Goal: Transaction & Acquisition: Obtain resource

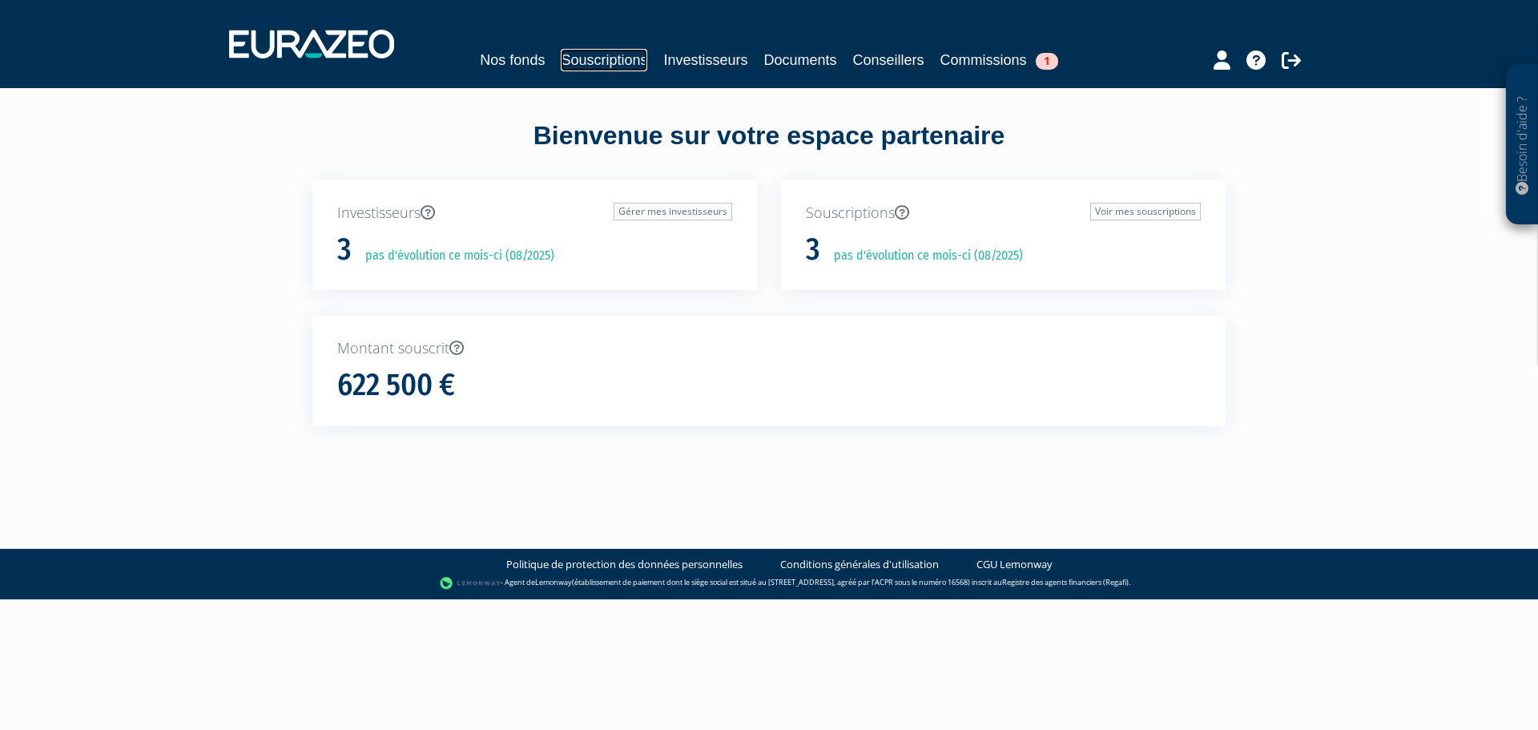
click at [602, 60] on link "Souscriptions" at bounding box center [604, 60] width 87 height 22
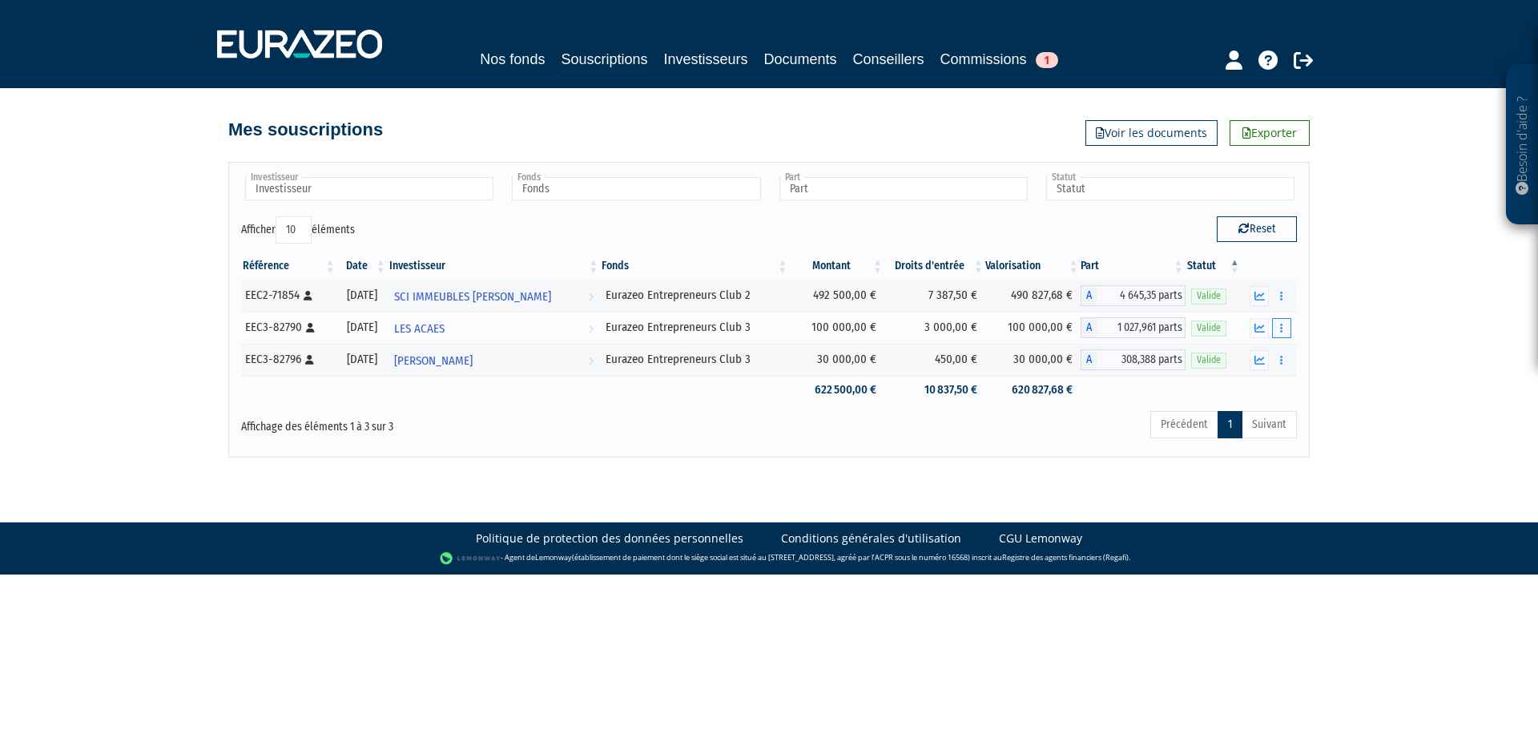
click at [1284, 334] on button "button" at bounding box center [1281, 328] width 19 height 20
click at [1260, 361] on link "Documents" at bounding box center [1247, 357] width 80 height 26
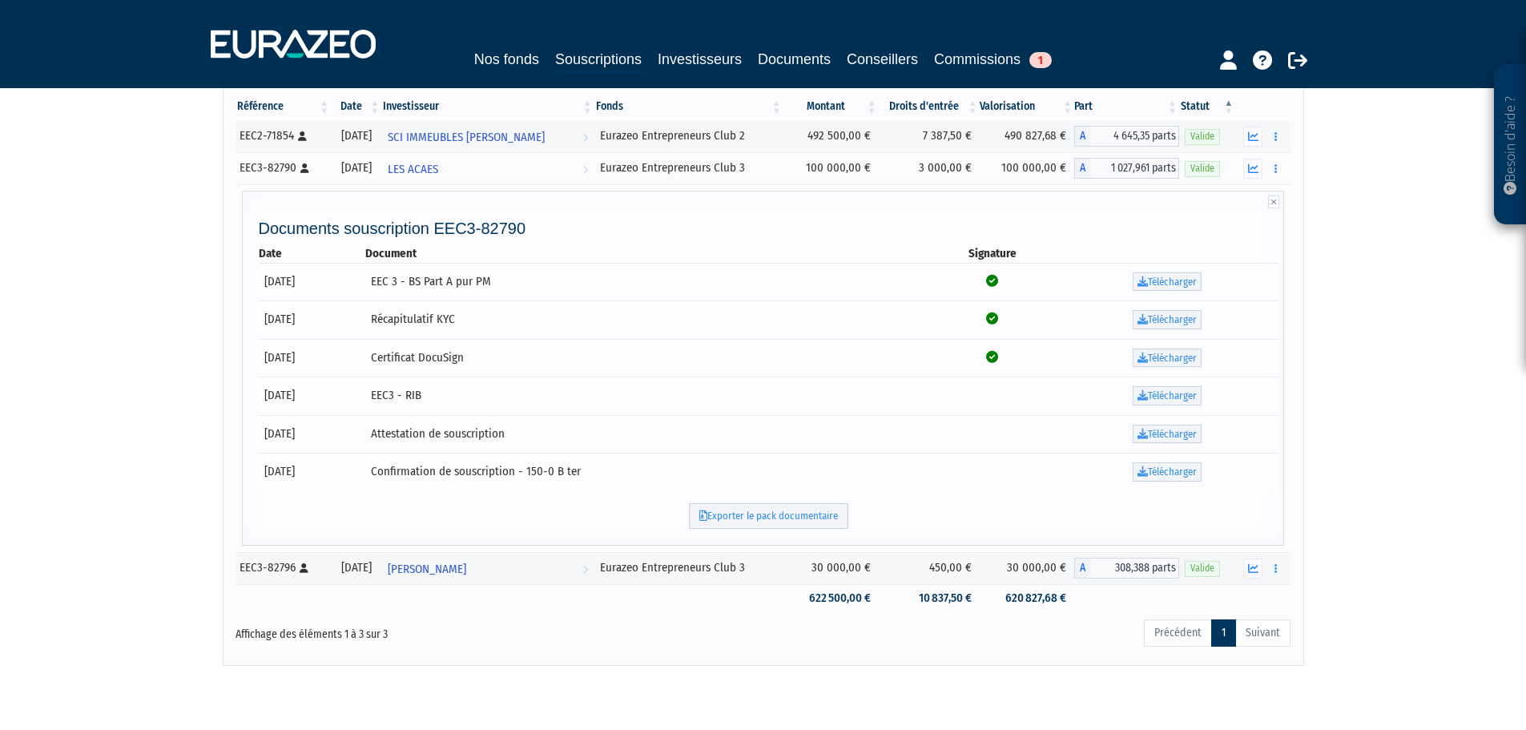
scroll to position [160, 0]
click at [1169, 470] on link "Télécharger" at bounding box center [1167, 471] width 69 height 19
drag, startPoint x: 1406, startPoint y: 408, endPoint x: 1360, endPoint y: 312, distance: 106.1
click at [1406, 408] on div "Besoin d'aide ? × J'ai besoin d'aide Si vous avez une question à propos du fonc…" at bounding box center [763, 252] width 1526 height 825
click at [1276, 170] on icon "button" at bounding box center [1276, 168] width 2 height 10
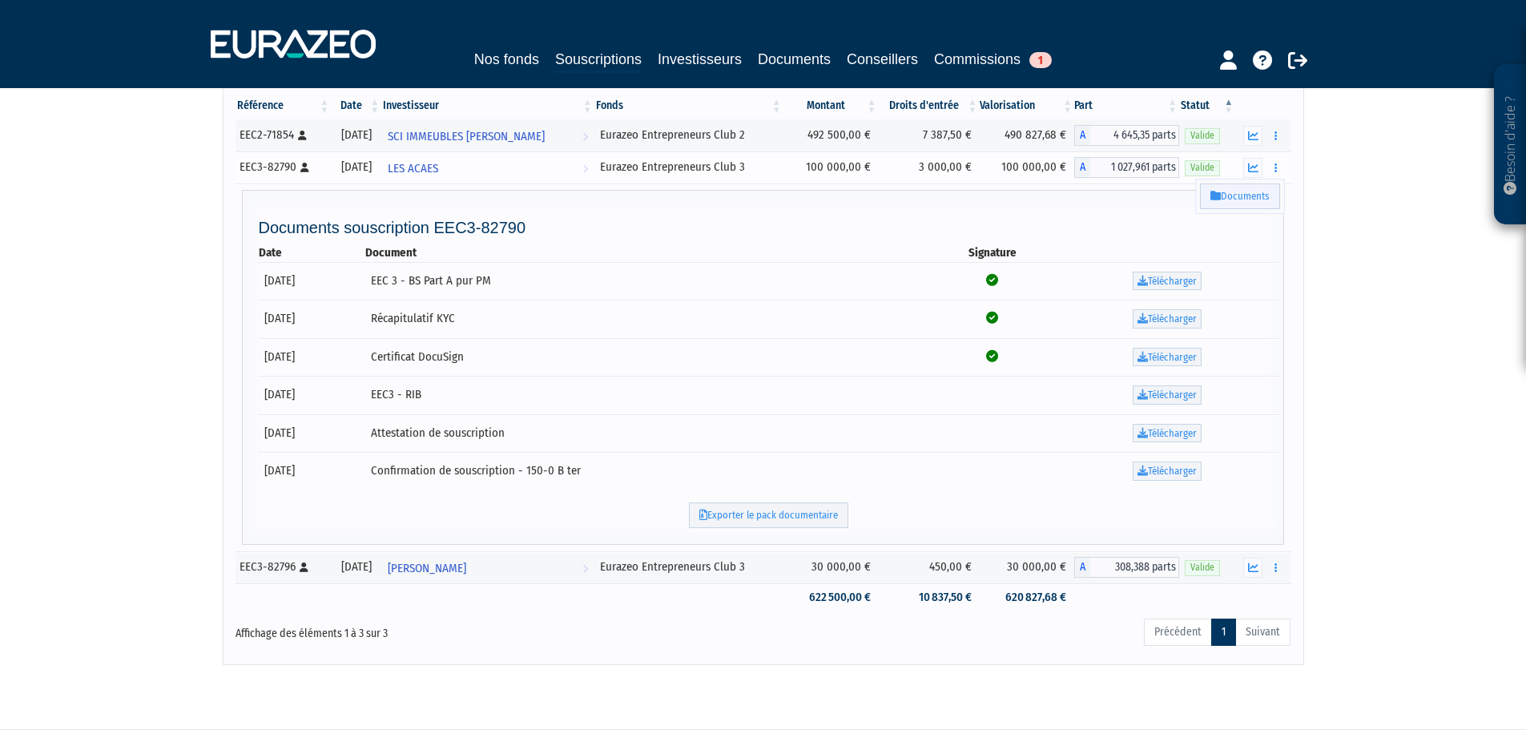
click at [1238, 197] on link "Documents" at bounding box center [1240, 196] width 80 height 26
click at [1163, 470] on link "Télécharger" at bounding box center [1167, 471] width 69 height 19
click at [486, 184] on tr "Documents souscription EEC3-82790 Date Document Signature 11/07/2025 EEC 3 - BS…" at bounding box center [764, 367] width 1056 height 368
click at [485, 173] on link "LES ACAES Voir l'investisseur" at bounding box center [487, 167] width 212 height 32
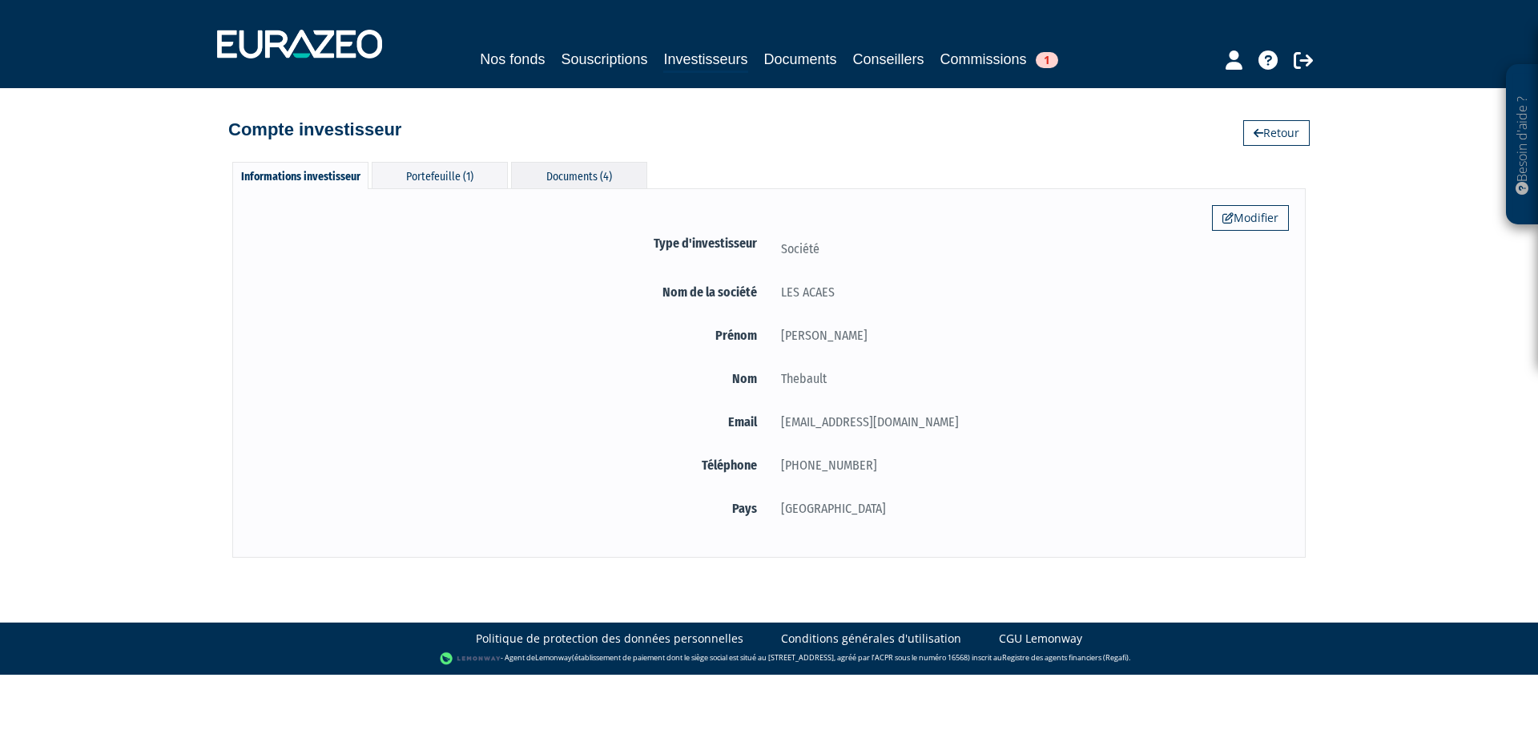
click at [573, 183] on div "Documents (4)" at bounding box center [579, 175] width 136 height 26
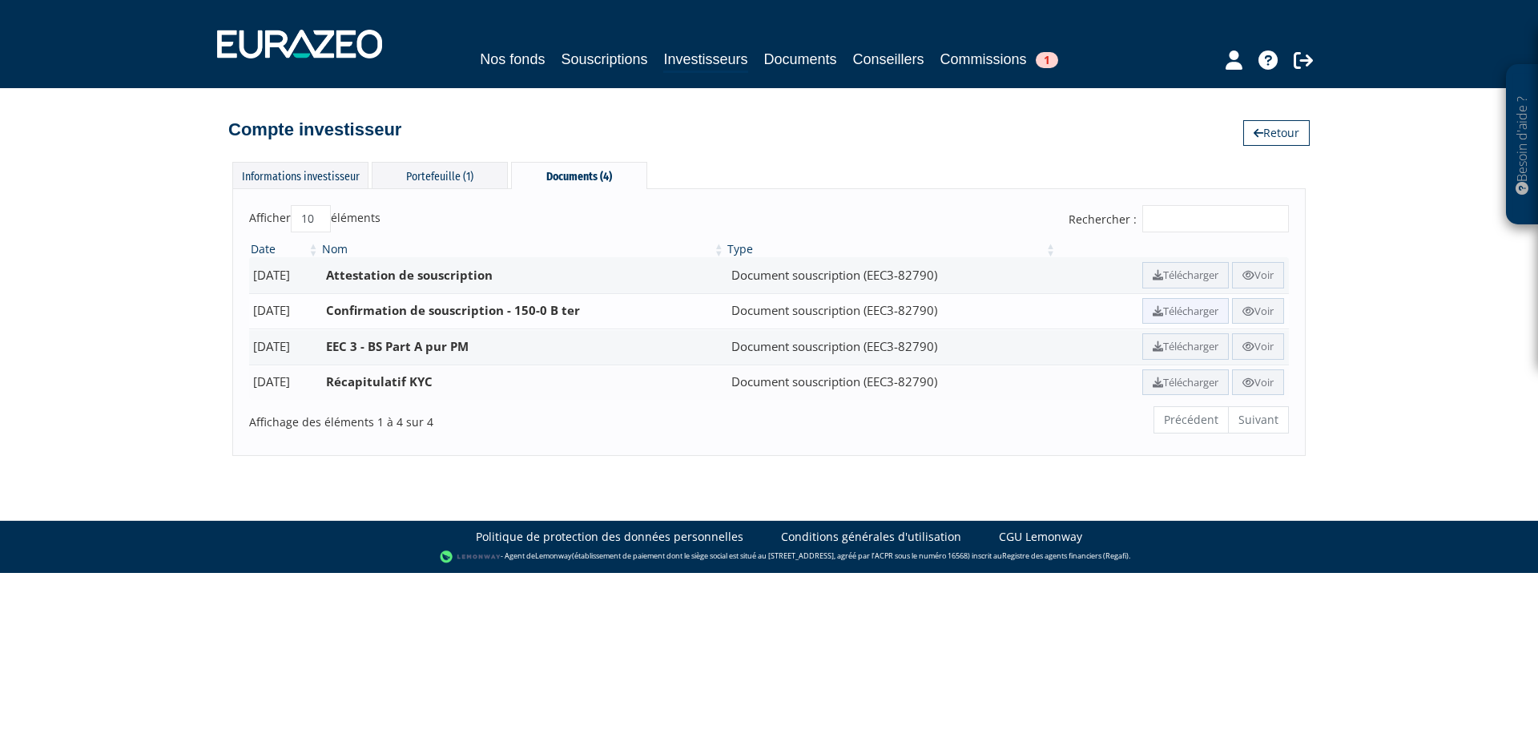
click at [1180, 307] on link "Télécharger" at bounding box center [1186, 311] width 87 height 26
click at [781, 156] on div "Informations investisseur Portefeuille (1) Documents (4) Modifier Type d'invest…" at bounding box center [768, 301] width 913 height 310
click at [569, 54] on link "Souscriptions" at bounding box center [604, 59] width 87 height 22
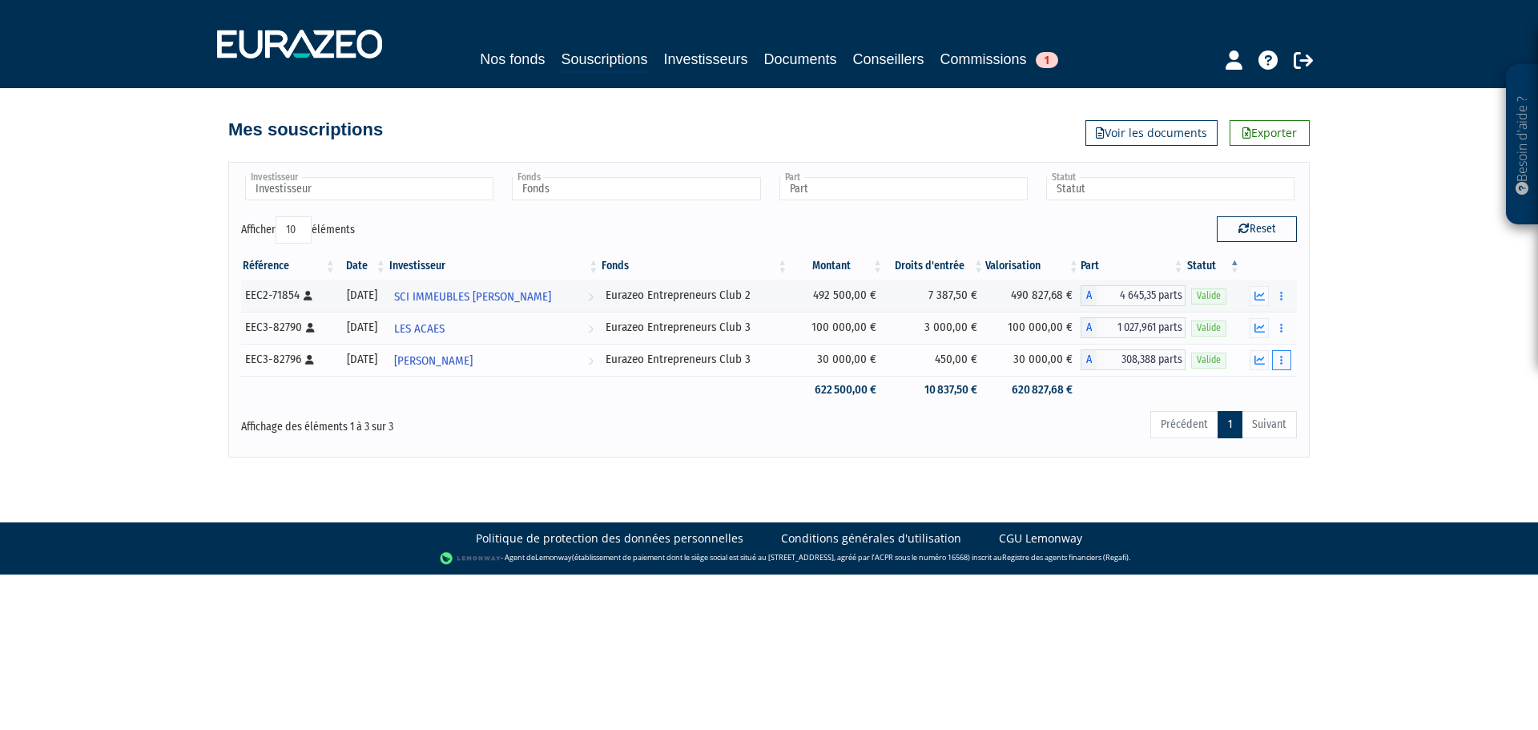
click at [1288, 359] on button "button" at bounding box center [1281, 360] width 19 height 20
click at [1262, 390] on link "Documents" at bounding box center [1247, 389] width 80 height 26
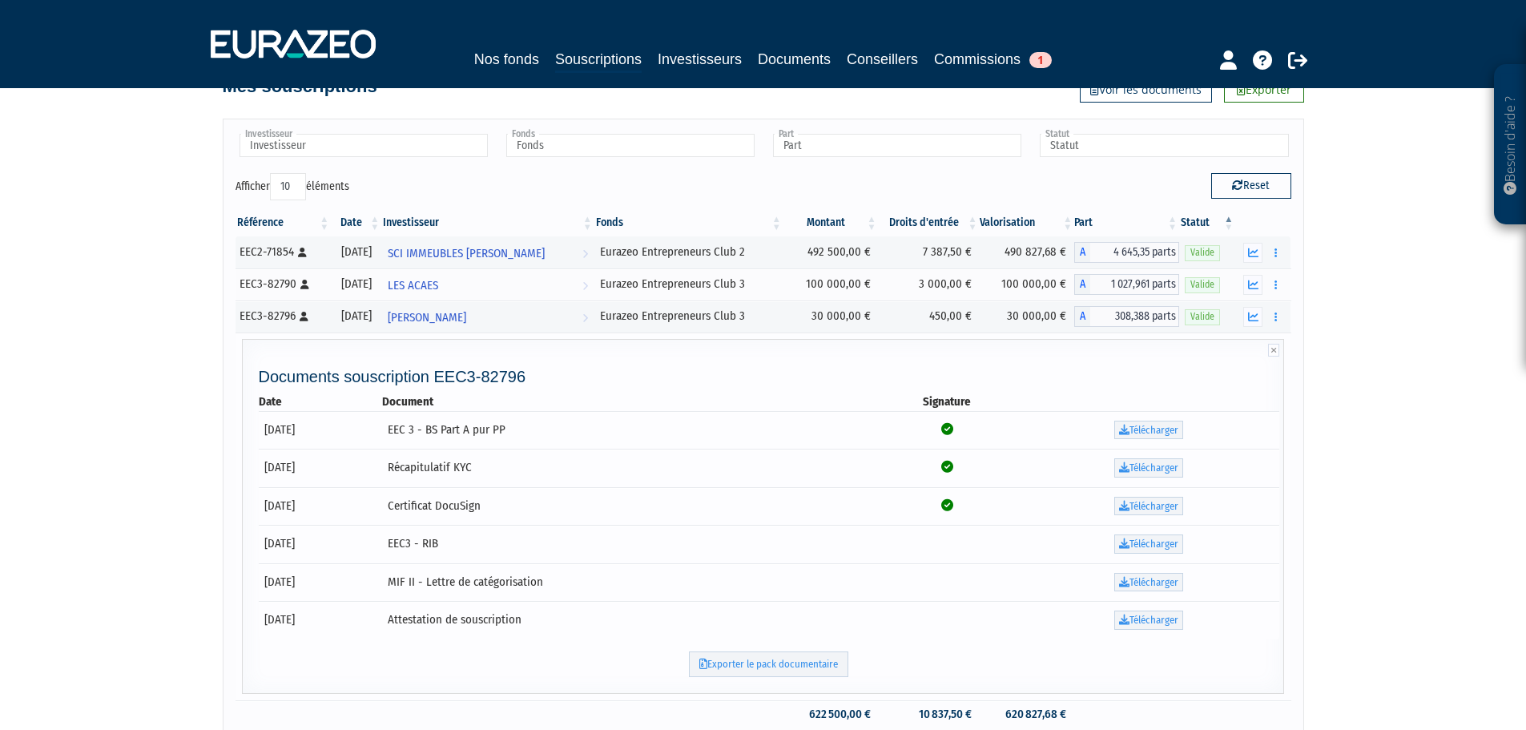
scroll to position [80, 0]
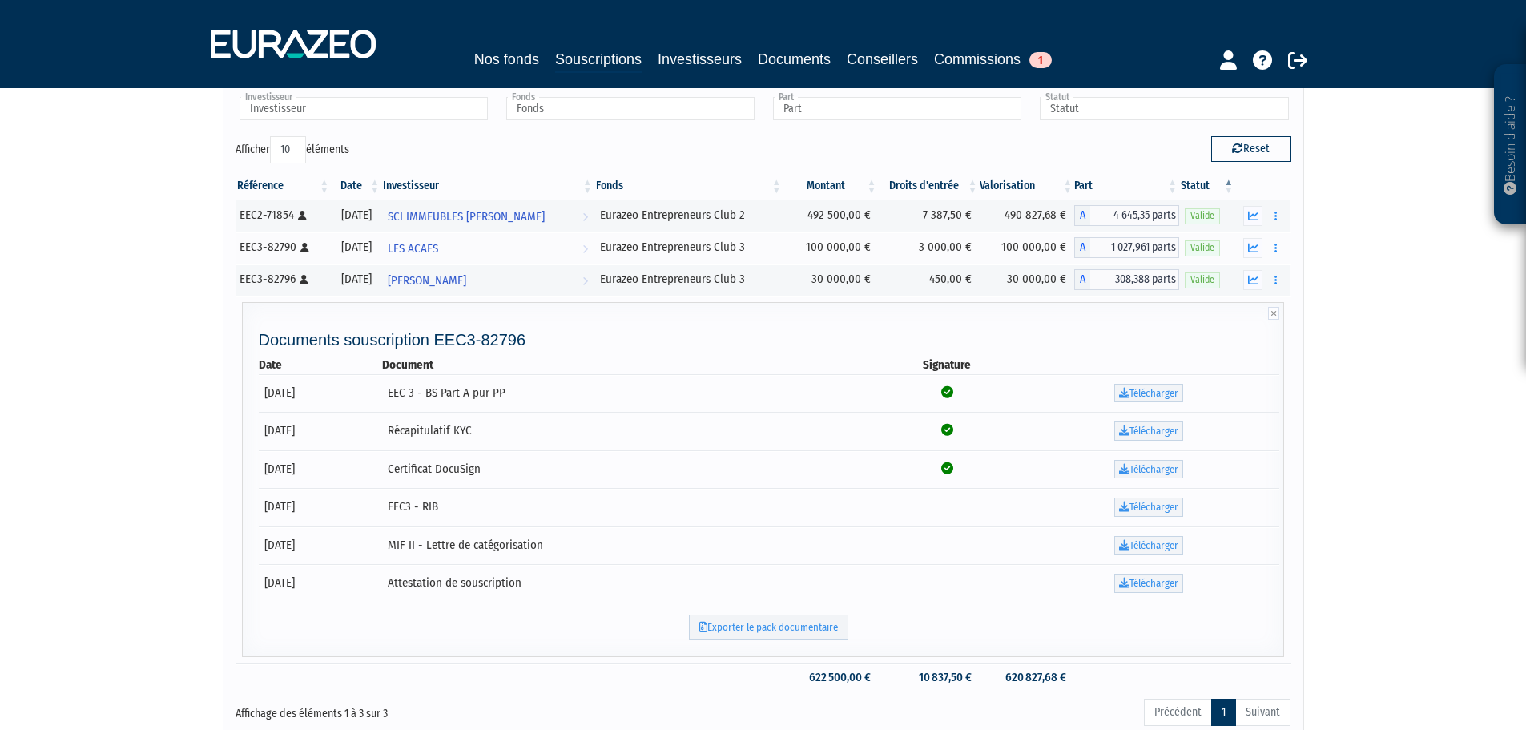
click at [1424, 357] on div "Besoin d'aide ? × J'ai besoin d'aide Si vous avez une question à propos du fonc…" at bounding box center [763, 332] width 1526 height 825
